Goal: Go to known website: Access a specific website the user already knows

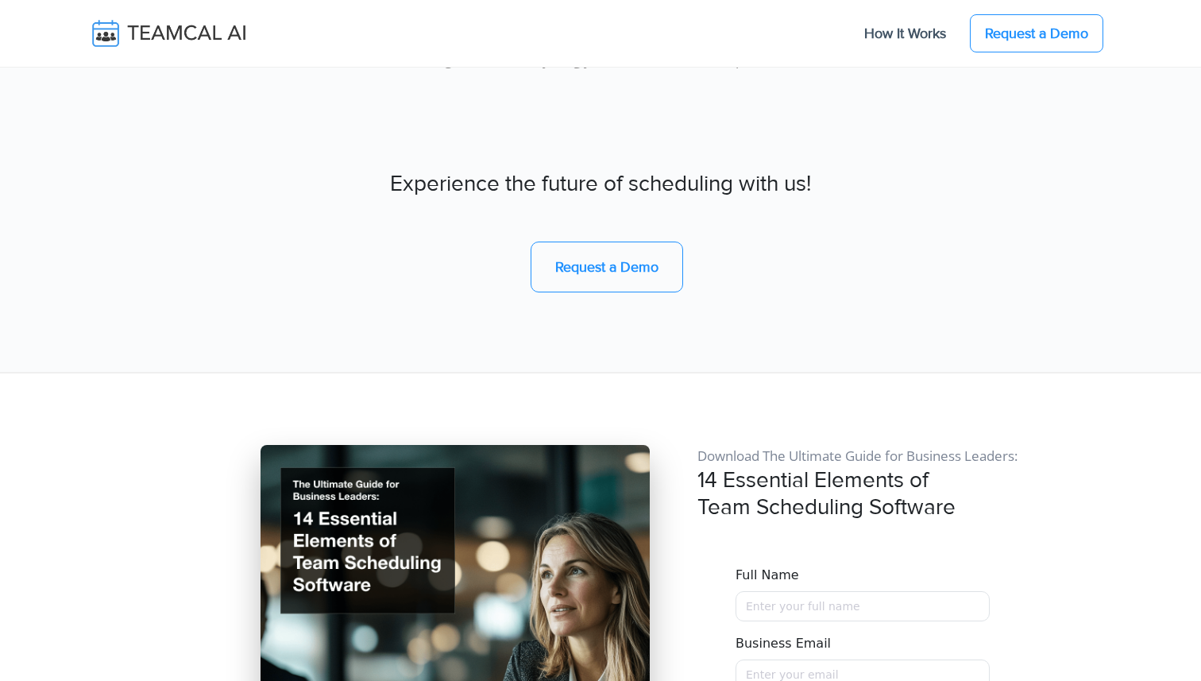
scroll to position [13107, 0]
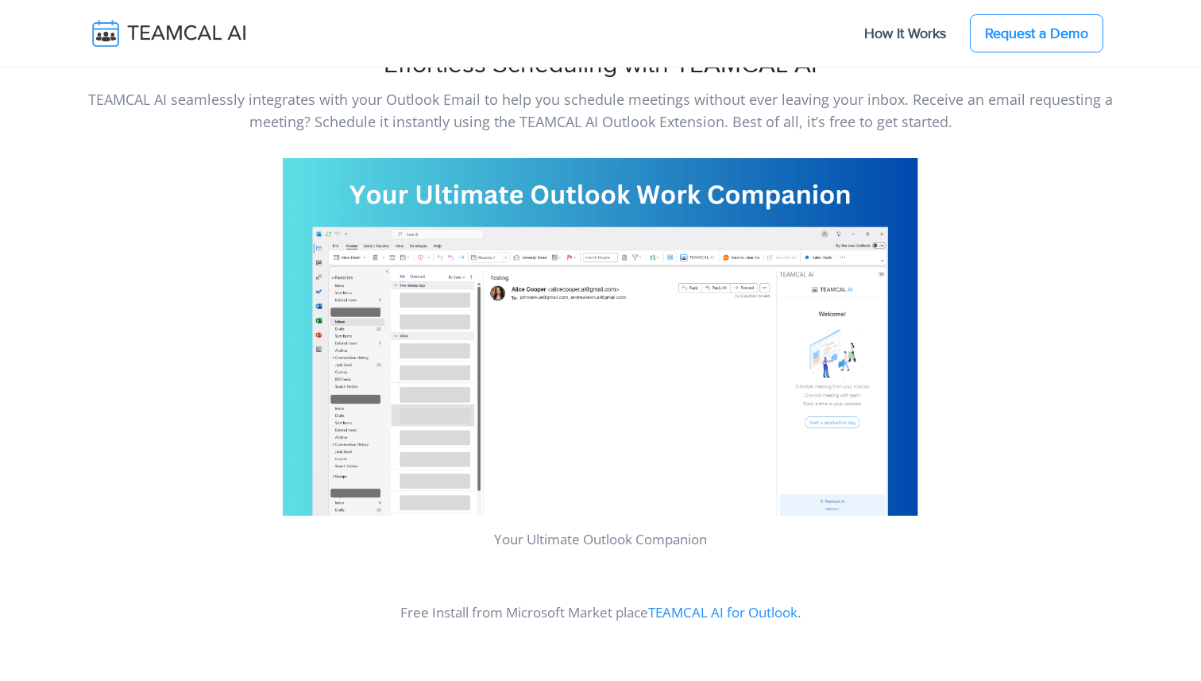
scroll to position [737, 0]
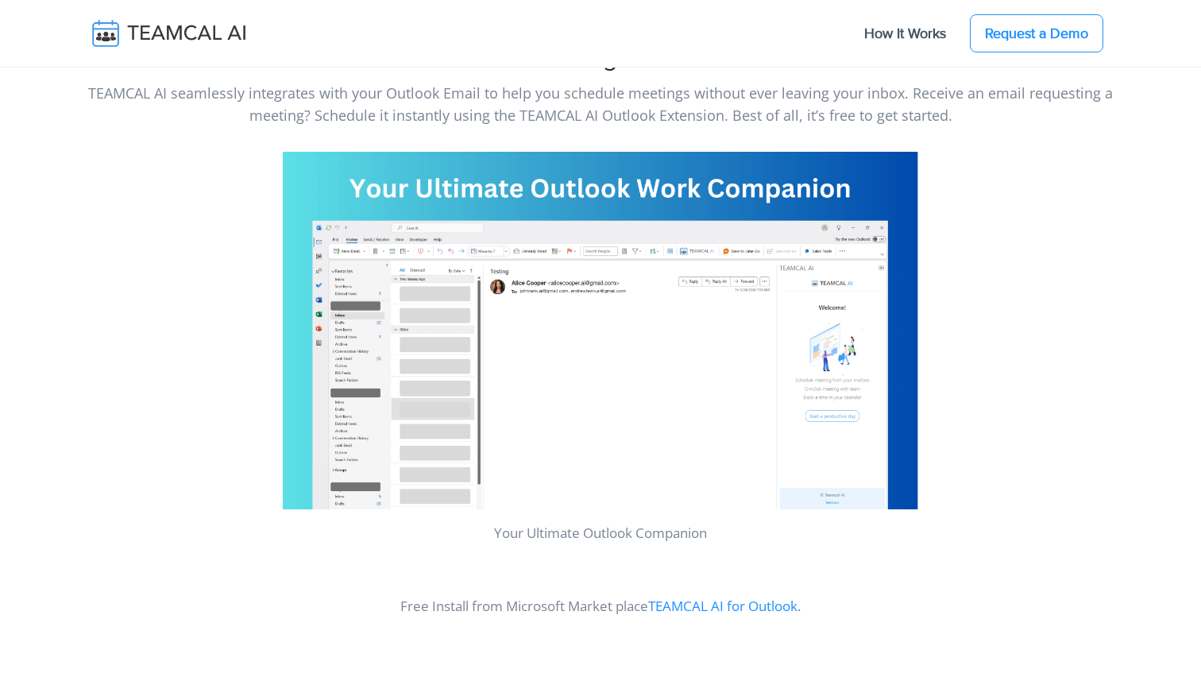
click at [588, 399] on img at bounding box center [601, 331] width 636 height 358
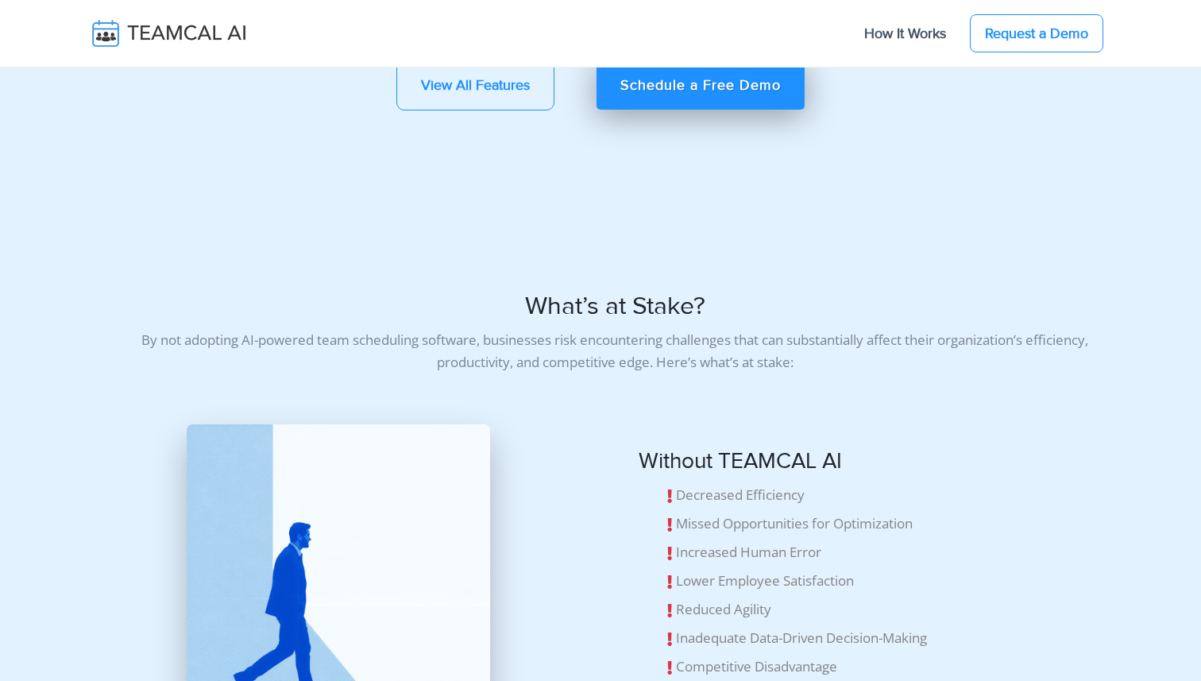
scroll to position [4719, 0]
